Goal: Task Accomplishment & Management: Complete application form

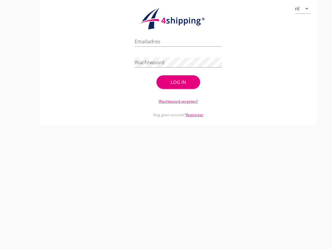
click at [166, 46] on input "Emailadres" at bounding box center [178, 42] width 87 height 10
type input "[EMAIL_ADDRESS][DOMAIN_NAME]"
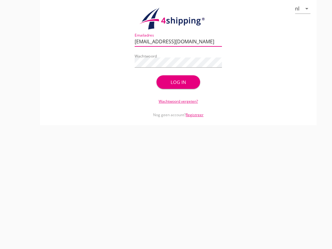
click at [192, 87] on button "Log in" at bounding box center [178, 82] width 44 height 14
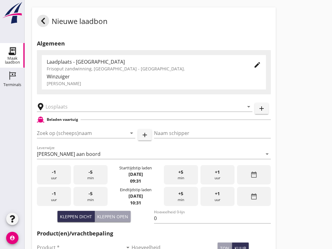
click at [66, 138] on input "Zoek op (scheeps)naam" at bounding box center [77, 133] width 81 height 10
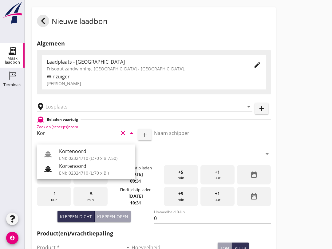
click at [92, 169] on div "Kortenoord" at bounding box center [94, 165] width 71 height 7
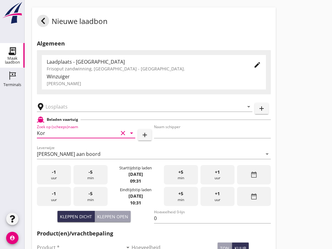
type input "Kortenoord"
type input "[PERSON_NAME]/[PERSON_NAME]"
type input "621"
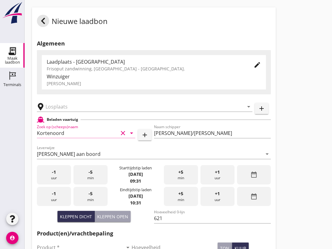
click at [101, 111] on input "text" at bounding box center [140, 107] width 190 height 10
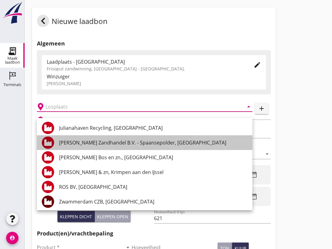
click at [180, 146] on div "[PERSON_NAME] Zandhandel B.V. - Spaansepolder, [GEOGRAPHIC_DATA]" at bounding box center [153, 142] width 188 height 7
type input "[PERSON_NAME] Zandhandel B.V. - Spaansepolder, [GEOGRAPHIC_DATA]"
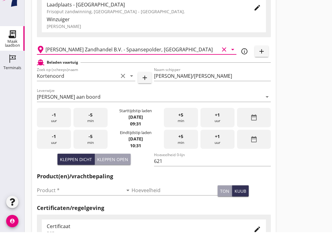
scroll to position [41, 0]
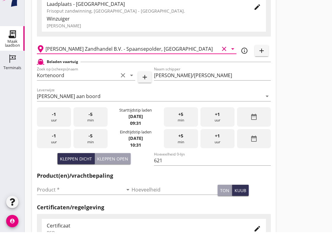
click at [88, 202] on input "Product *" at bounding box center [80, 207] width 86 height 10
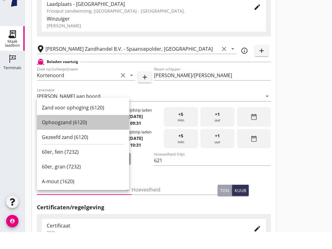
click at [88, 136] on div "Ophoogzand (6120)" at bounding box center [83, 139] width 82 height 7
type input "Ophoogzand (6120)"
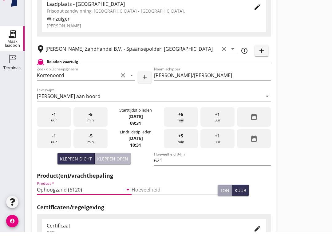
click at [120, 172] on div "Kleppen open" at bounding box center [112, 175] width 31 height 6
type input "518"
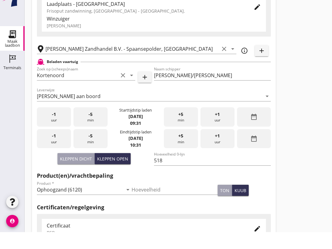
scroll to position [58, 0]
